Goal: Transaction & Acquisition: Purchase product/service

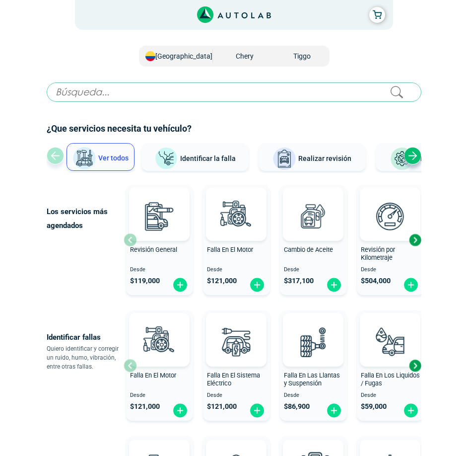
click at [419, 240] on div "Next slide" at bounding box center [415, 239] width 15 height 15
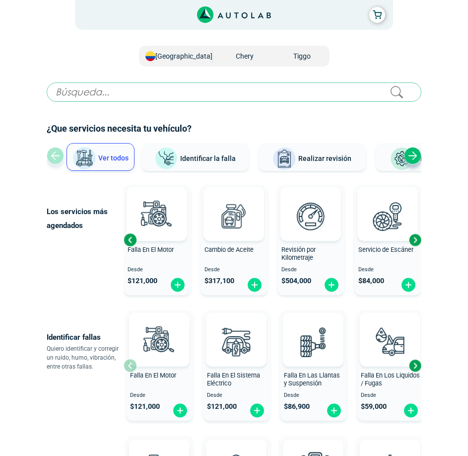
click at [419, 240] on div "Next slide" at bounding box center [415, 239] width 15 height 15
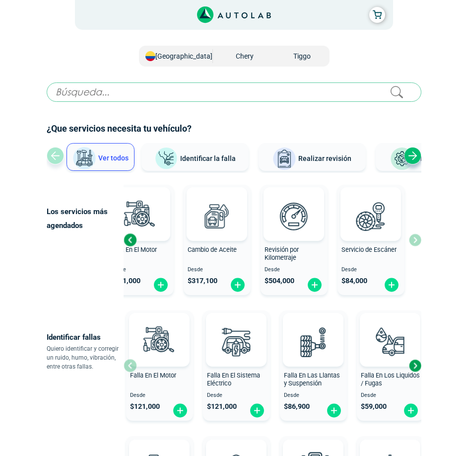
click at [418, 365] on div "Next slide" at bounding box center [415, 365] width 15 height 15
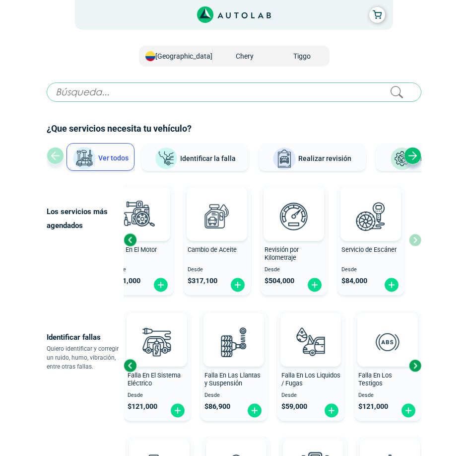
click at [418, 365] on div "Next slide" at bounding box center [415, 365] width 15 height 15
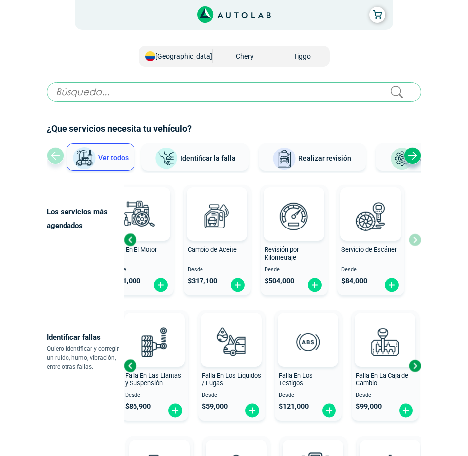
click at [418, 365] on div "Next slide" at bounding box center [415, 365] width 15 height 15
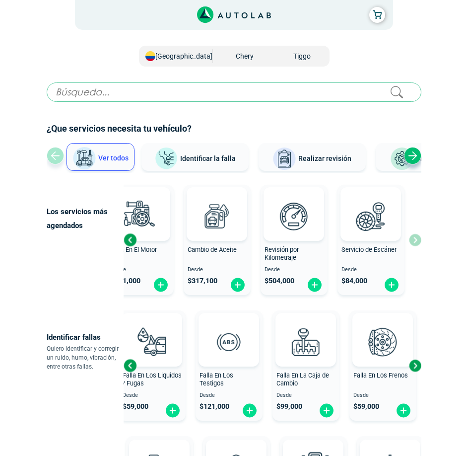
click at [418, 365] on div "Next slide" at bounding box center [415, 365] width 15 height 15
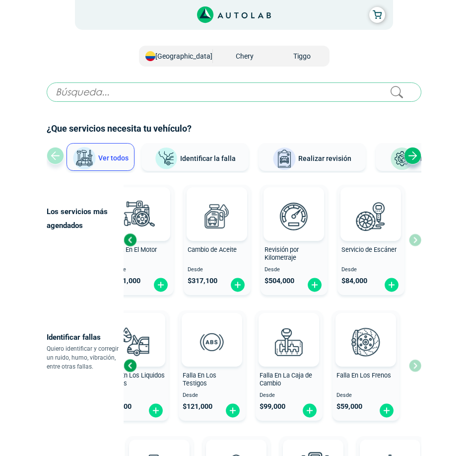
scroll to position [50, 0]
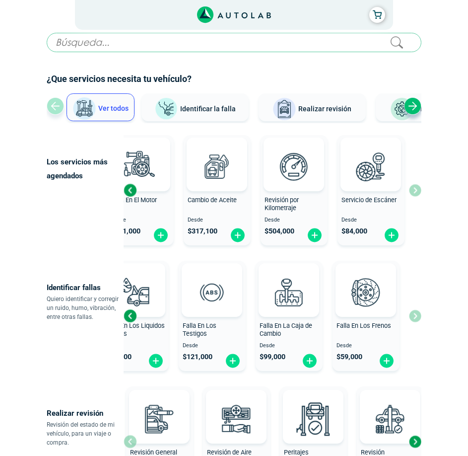
click at [130, 314] on div "Previous slide" at bounding box center [130, 315] width 15 height 15
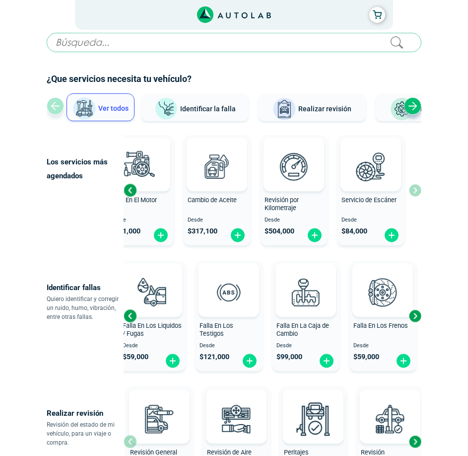
click at [130, 314] on div "Previous slide" at bounding box center [130, 315] width 15 height 15
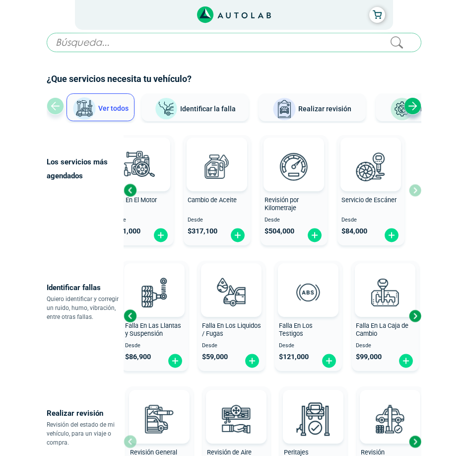
click at [130, 314] on div "Previous slide" at bounding box center [130, 315] width 15 height 15
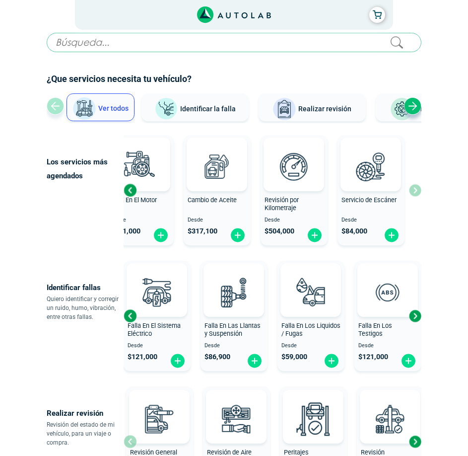
click at [130, 314] on div "Previous slide" at bounding box center [130, 315] width 15 height 15
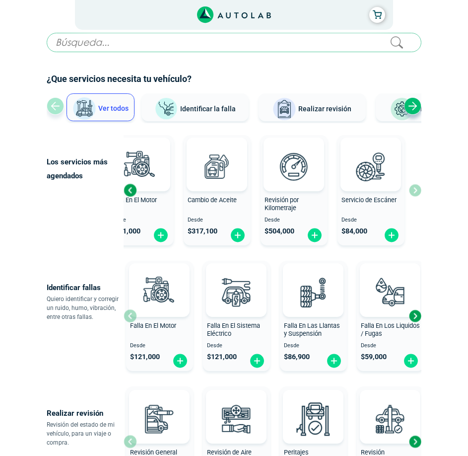
click at [130, 314] on div "Falla En El Motor Desde $ 121,000" at bounding box center [159, 316] width 67 height 106
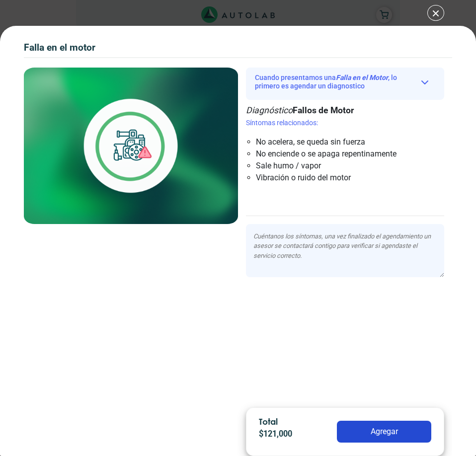
click at [432, 11] on div "Falla en el Motor Falla en el Motor Falla en el Motor" at bounding box center [238, 228] width 476 height 456
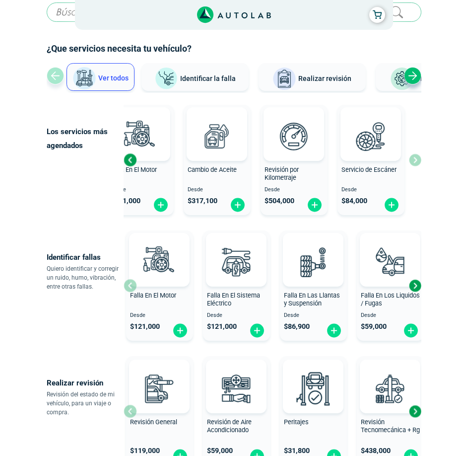
scroll to position [149, 0]
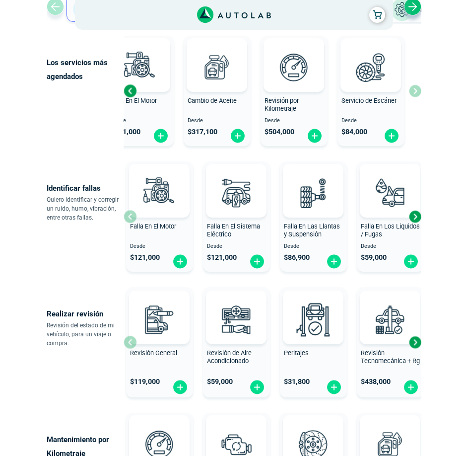
click at [417, 343] on div "Next slide" at bounding box center [415, 342] width 15 height 15
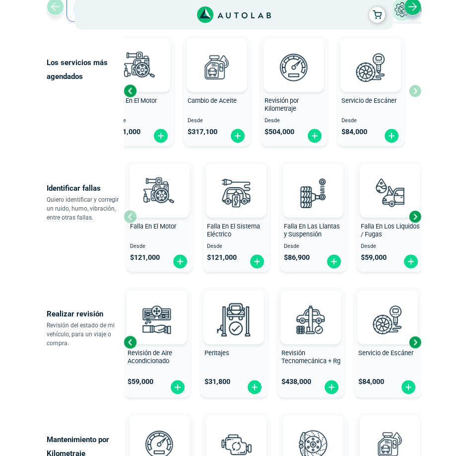
click at [417, 342] on div "Next slide" at bounding box center [415, 342] width 15 height 15
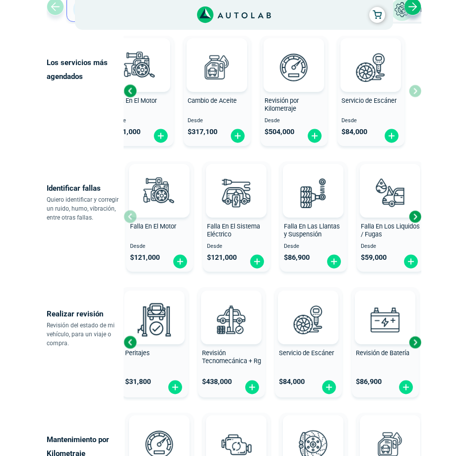
click at [417, 342] on div "Next slide" at bounding box center [415, 342] width 15 height 15
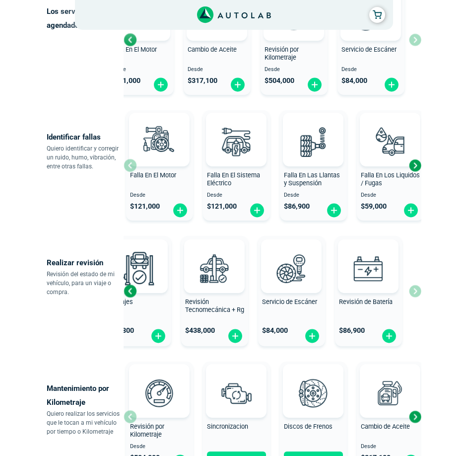
scroll to position [248, 0]
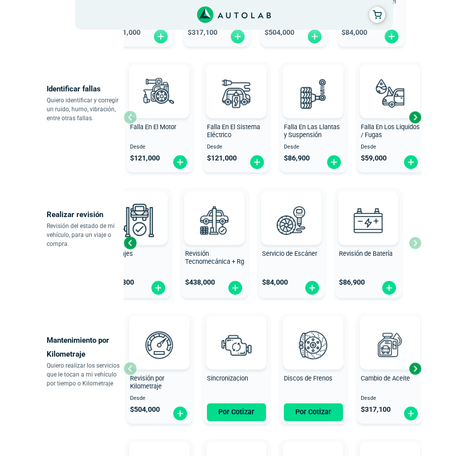
click at [411, 368] on div "Next slide" at bounding box center [415, 368] width 15 height 15
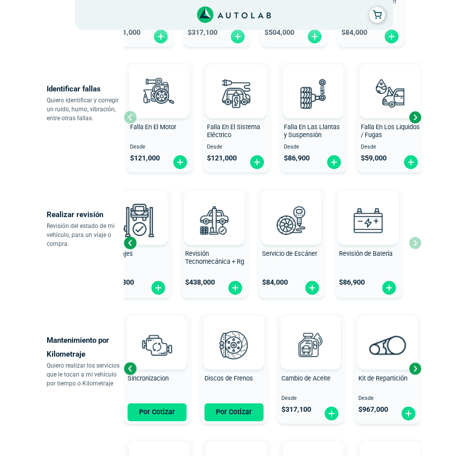
click at [416, 369] on div "Next slide" at bounding box center [415, 368] width 15 height 15
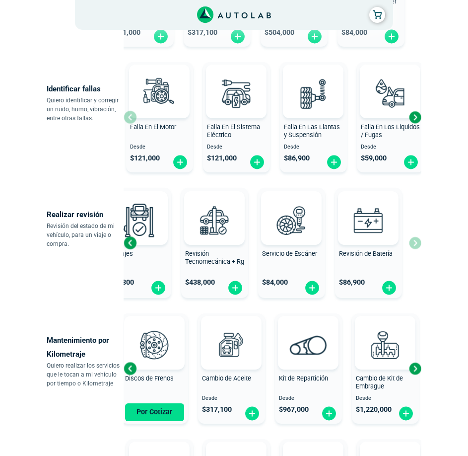
click at [416, 369] on div "Next slide" at bounding box center [415, 368] width 15 height 15
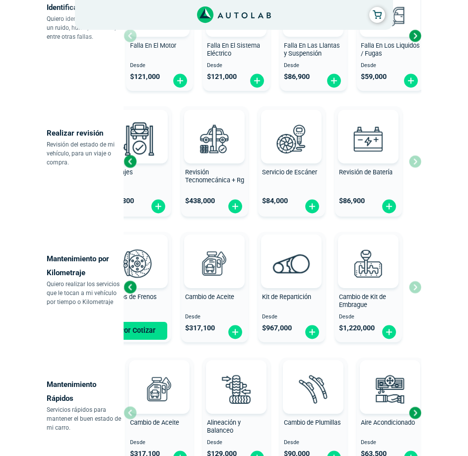
scroll to position [397, 0]
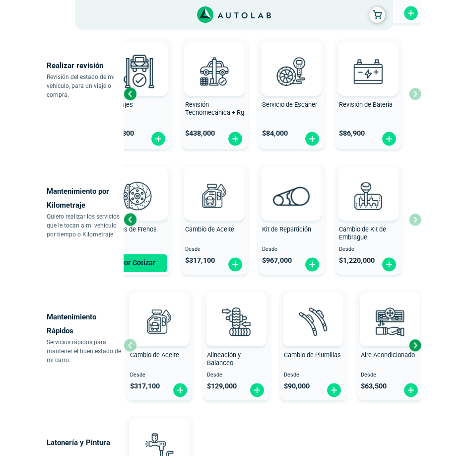
click at [415, 344] on div "Next slide" at bounding box center [415, 345] width 15 height 15
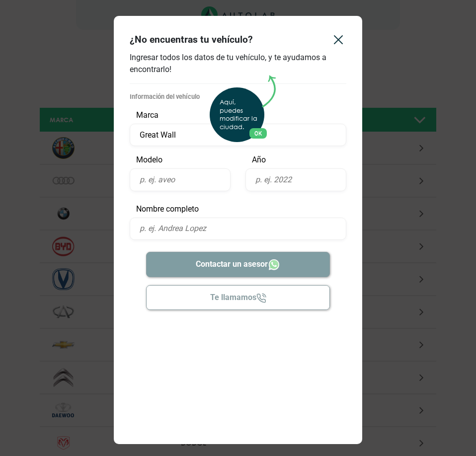
type input "Great Wall"
type input "H3"
type input "2020"
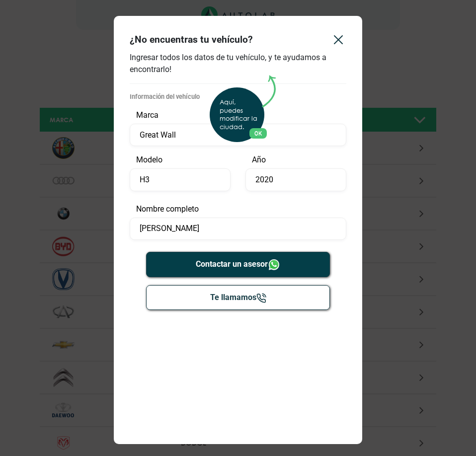
type input "Andrés Marulanda"
click at [232, 266] on div "Aquí, puedes modificar la ciudad. OK .aex,.bex{fill:none!important;stroke:#50c4…" at bounding box center [238, 228] width 476 height 456
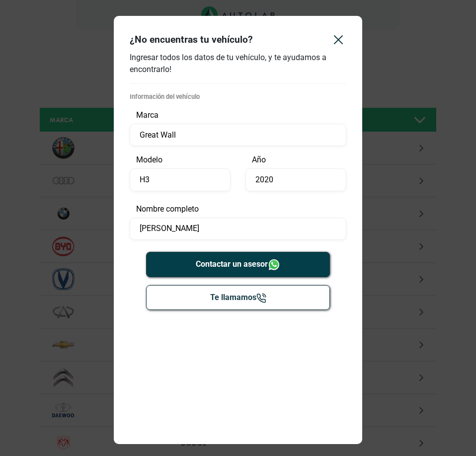
click at [232, 266] on button "Contactar un asesor" at bounding box center [238, 264] width 184 height 25
